Goal: Complete application form: Complete application form

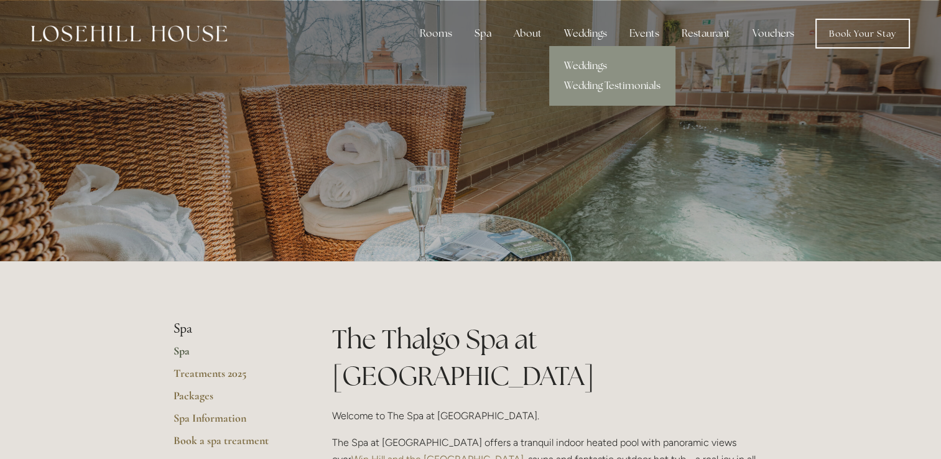
click at [587, 66] on link "Weddings" at bounding box center [612, 66] width 126 height 20
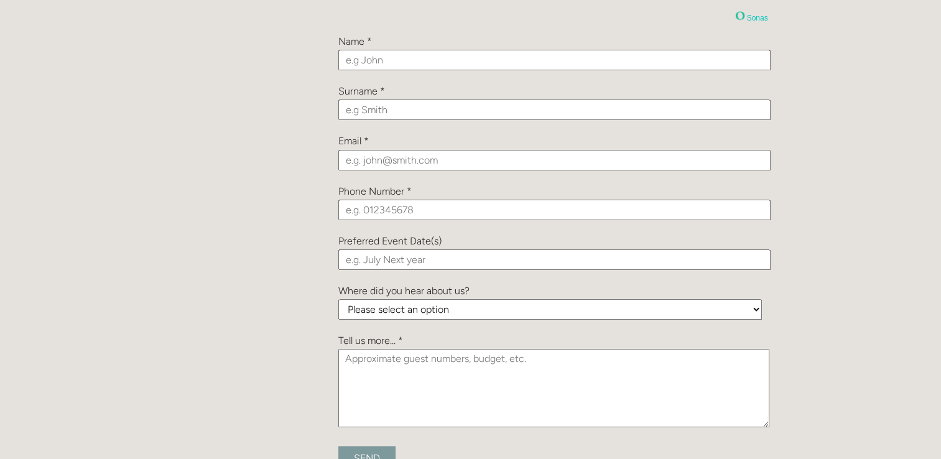
scroll to position [1422, 0]
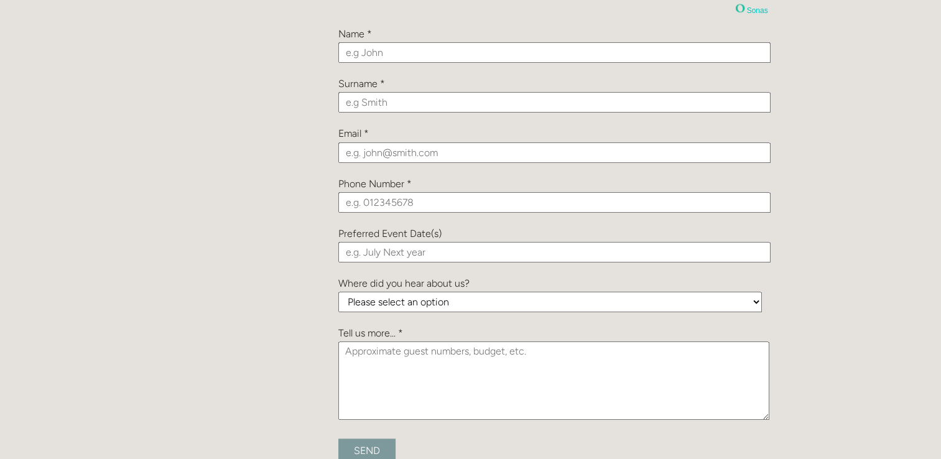
click at [453, 51] on input "text" at bounding box center [554, 52] width 432 height 21
type input "Steven"
type input "Wright"
type input "wrights74@googlemail.com"
type input "01773513818"
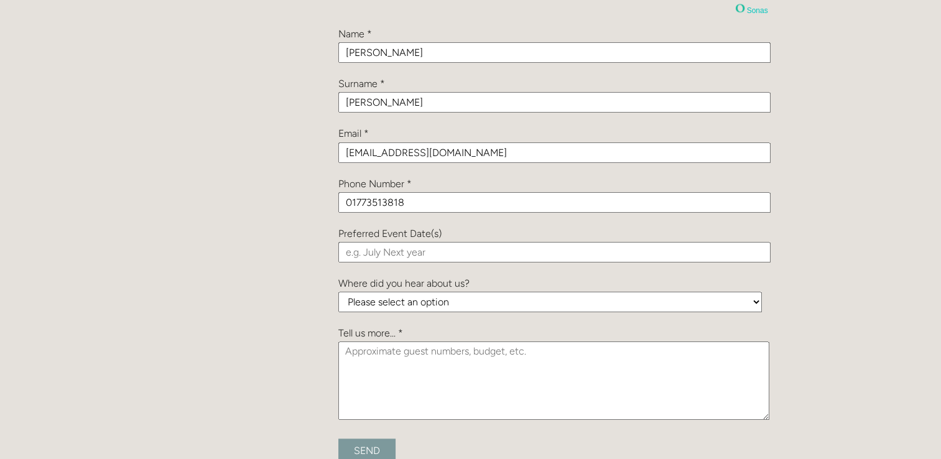
scroll to position [1460, 0]
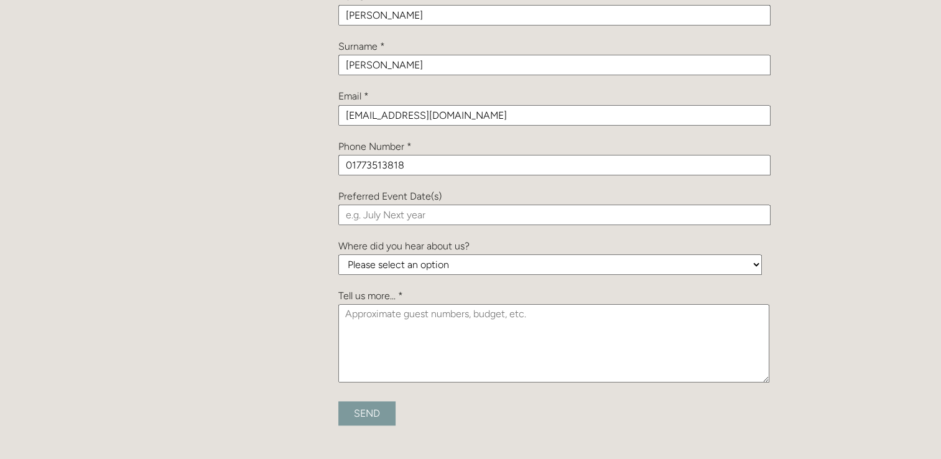
click at [551, 219] on input "text" at bounding box center [554, 215] width 432 height 21
type input "J"
type input "August 2027"
click at [539, 259] on select "Please select an option Been a Guest at the Venue Bridebook Guides for Brides H…" at bounding box center [549, 264] width 423 height 21
select select "dAXWYPP9XmiZNuGpJ"
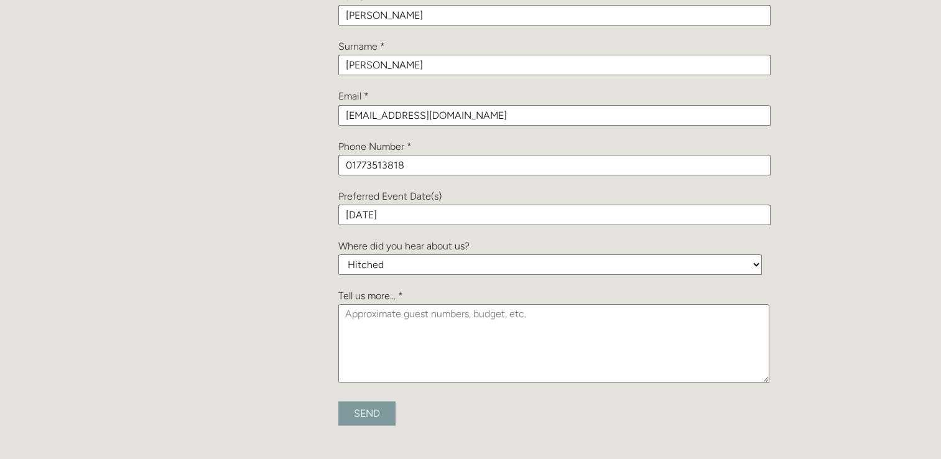
click at [338, 254] on select "Please select an option Been a Guest at the Venue Bridebook Guides for Brides H…" at bounding box center [549, 264] width 423 height 21
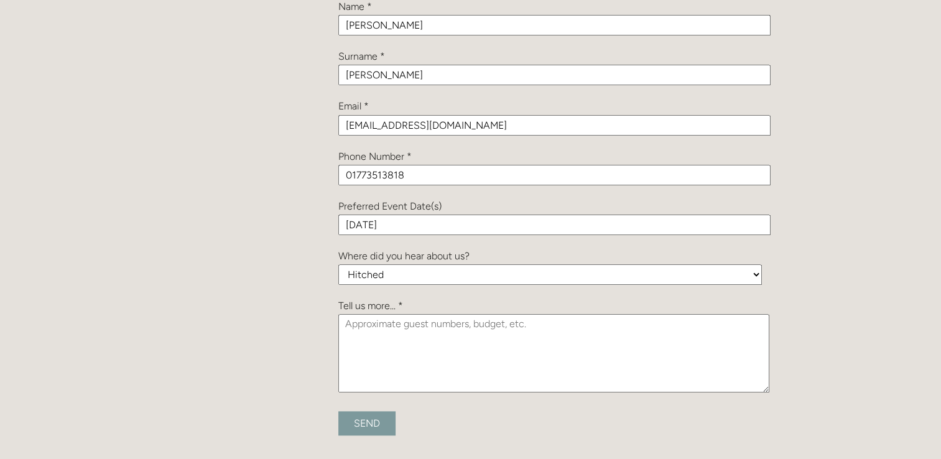
scroll to position [1454, 0]
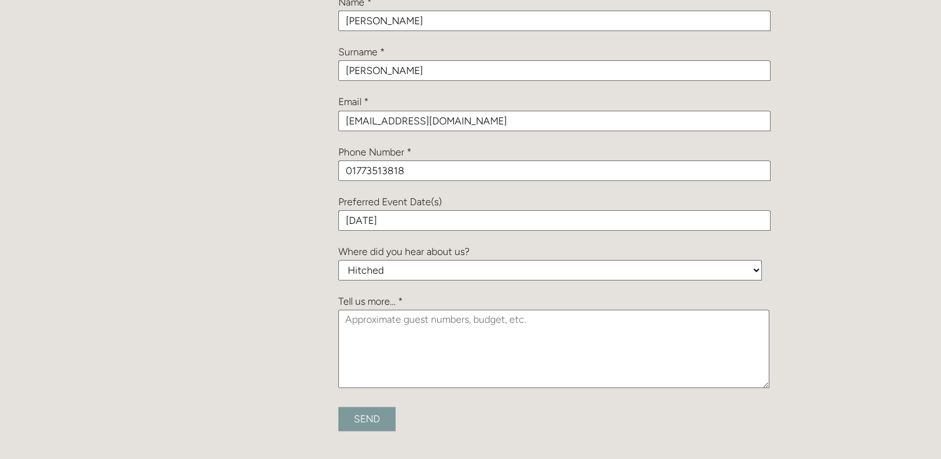
click at [561, 331] on textarea at bounding box center [553, 349] width 431 height 78
type textarea "looking to arrange a viewing"
click at [379, 417] on input "Send" at bounding box center [366, 419] width 57 height 24
type input "Submitting..."
